Goal: Complete application form

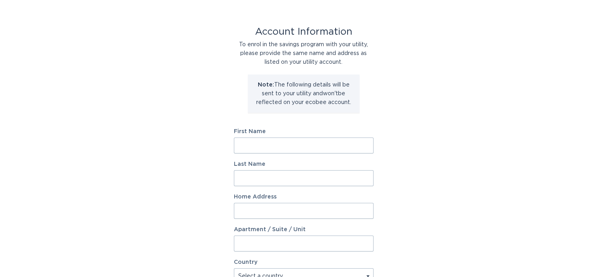
scroll to position [40, 0]
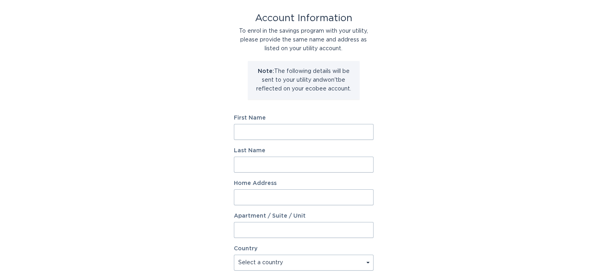
click at [245, 131] on input "First Name" at bounding box center [304, 132] width 140 height 16
type input "[PERSON_NAME]"
type input "[STREET_ADDRESS][PERSON_NAME]"
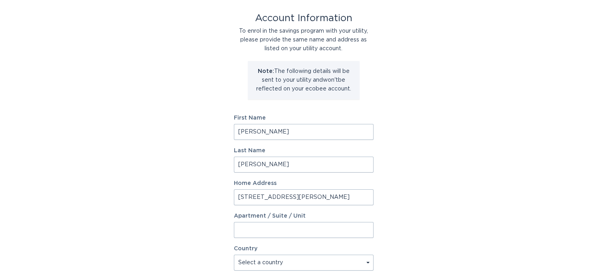
select select "US"
type input "New Orleans"
type input "70124-3746"
select select "LA"
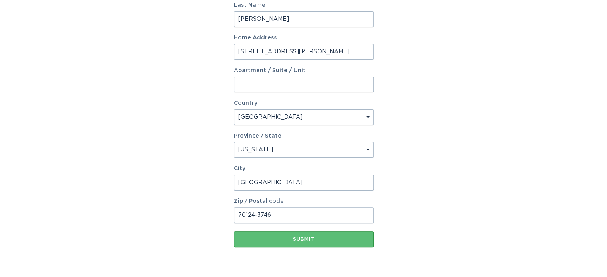
scroll to position [200, 0]
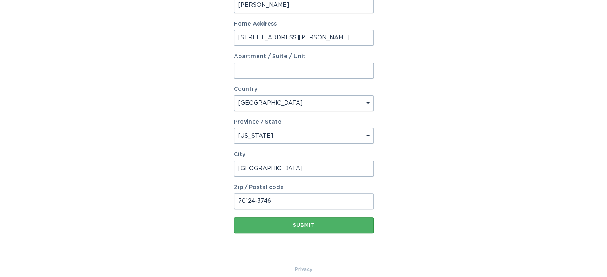
click at [301, 224] on div "Submit" at bounding box center [304, 225] width 132 height 5
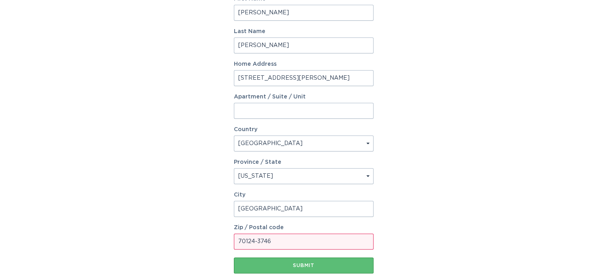
scroll to position [208, 0]
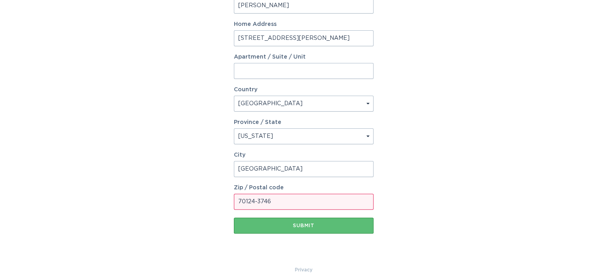
click at [272, 200] on input "70124-3746" at bounding box center [304, 202] width 140 height 16
type input "70124"
click at [308, 224] on div "Submit" at bounding box center [304, 226] width 132 height 5
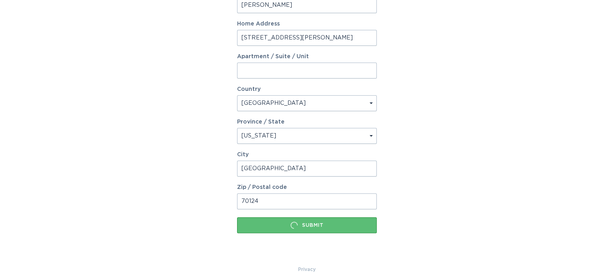
scroll to position [0, 0]
